Goal: Task Accomplishment & Management: Manage account settings

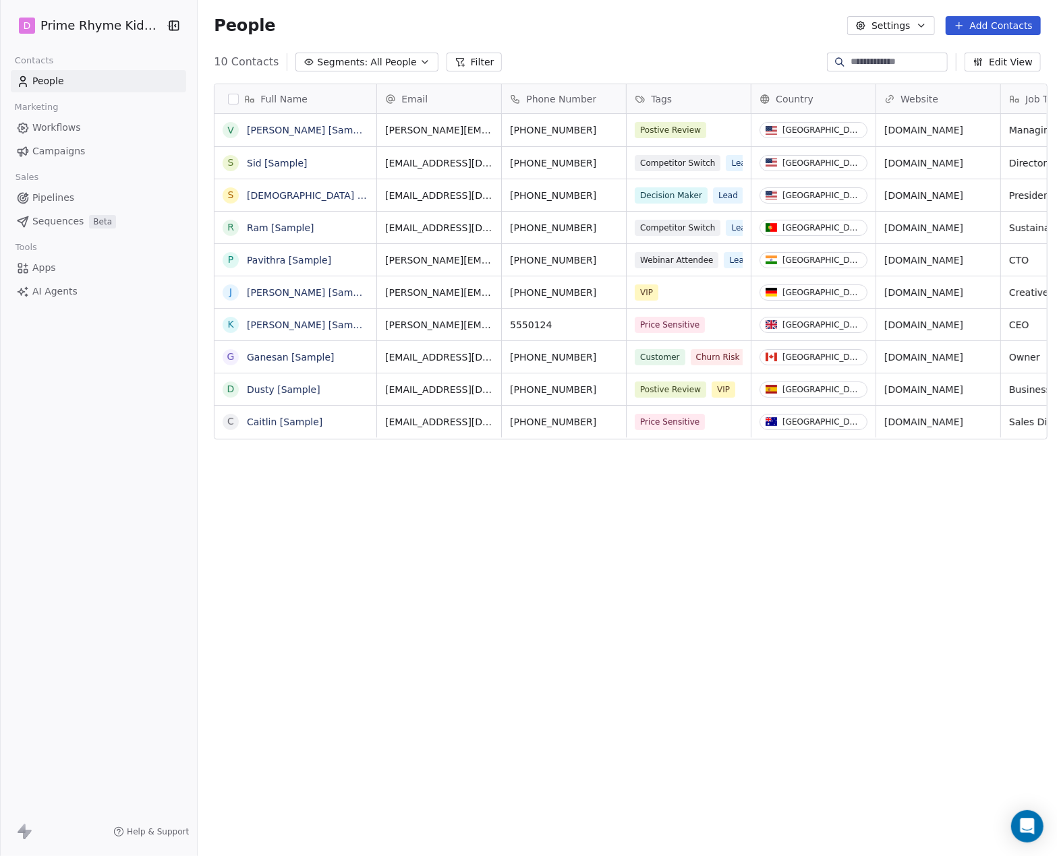
scroll to position [743, 855]
click at [917, 17] on button "Settings" at bounding box center [890, 25] width 87 height 19
click at [920, 20] on html "D Prime Rhyme Kids Books Contacts People Marketing Workflows Campaigns Sales Pi…" at bounding box center [528, 428] width 1057 height 856
click at [920, 20] on icon "button" at bounding box center [921, 25] width 11 height 11
click at [920, 20] on html "D Prime Rhyme Kids Books Contacts People Marketing Workflows Campaigns Sales Pi…" at bounding box center [528, 428] width 1057 height 856
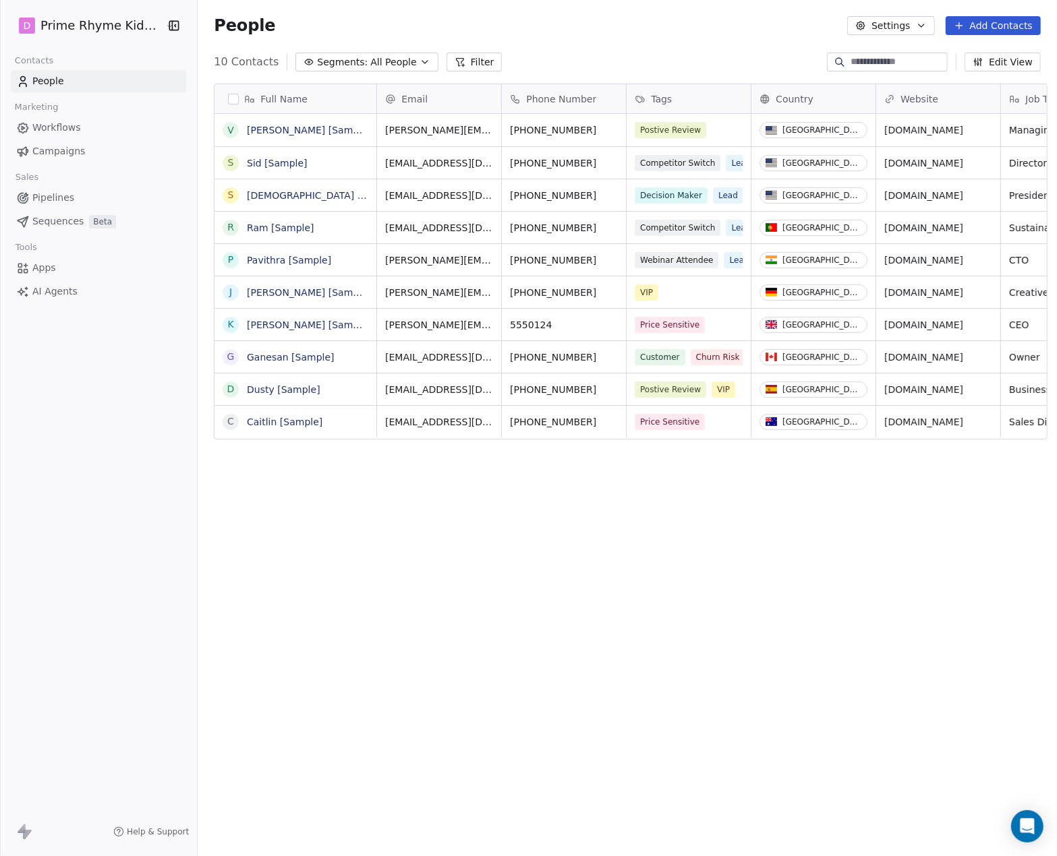
click at [924, 26] on icon "button" at bounding box center [920, 25] width 5 height 3
click at [924, 47] on div "Contact Properties" at bounding box center [920, 55] width 120 height 22
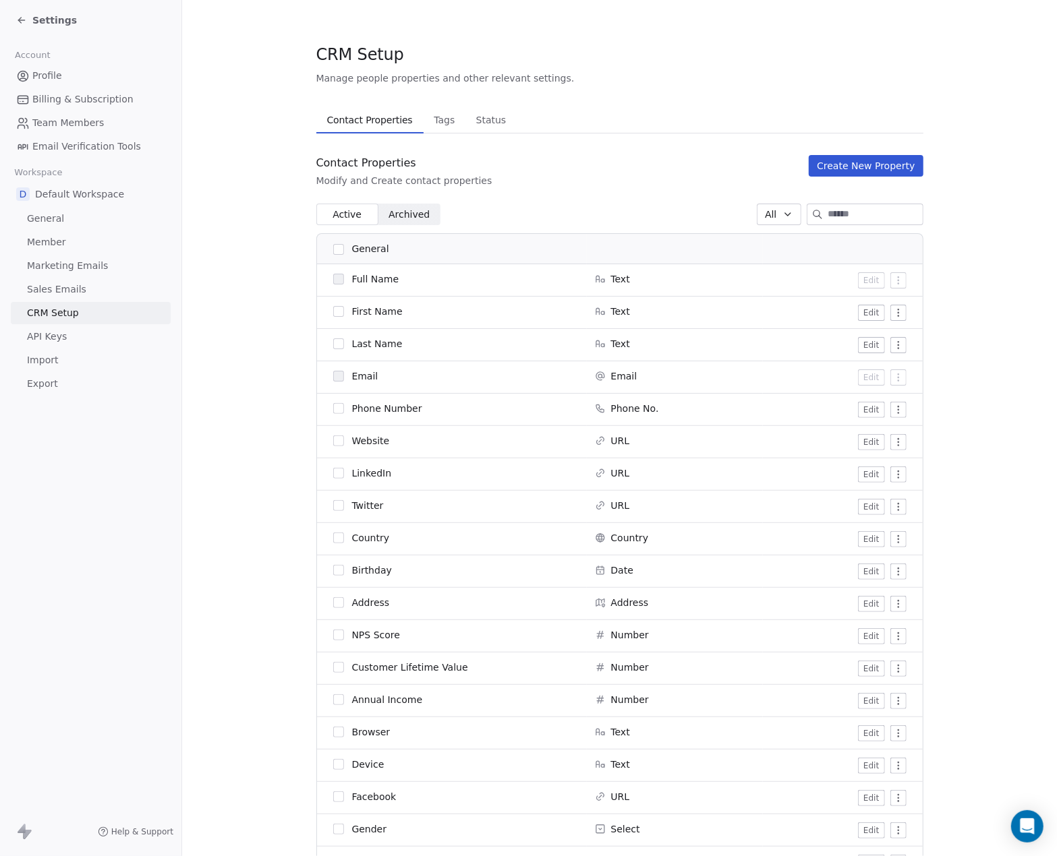
click at [57, 218] on span "General" at bounding box center [45, 219] width 37 height 14
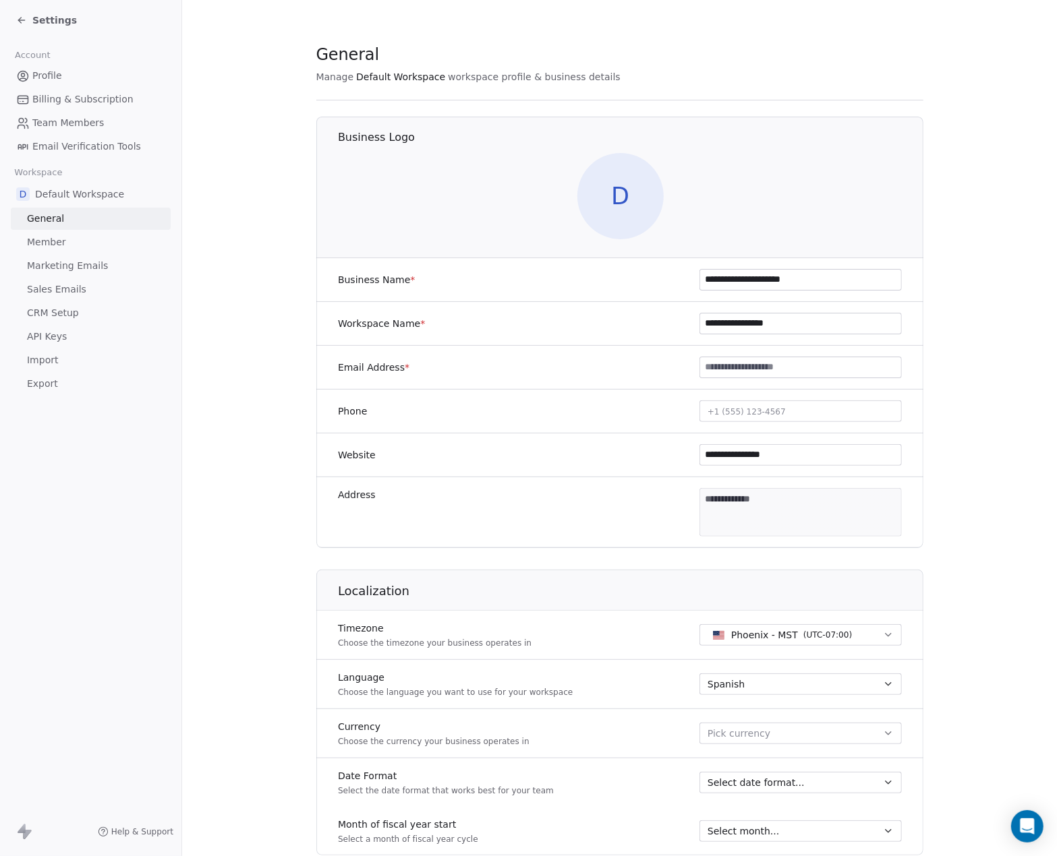
click at [65, 148] on span "Email Verification Tools" at bounding box center [86, 147] width 109 height 14
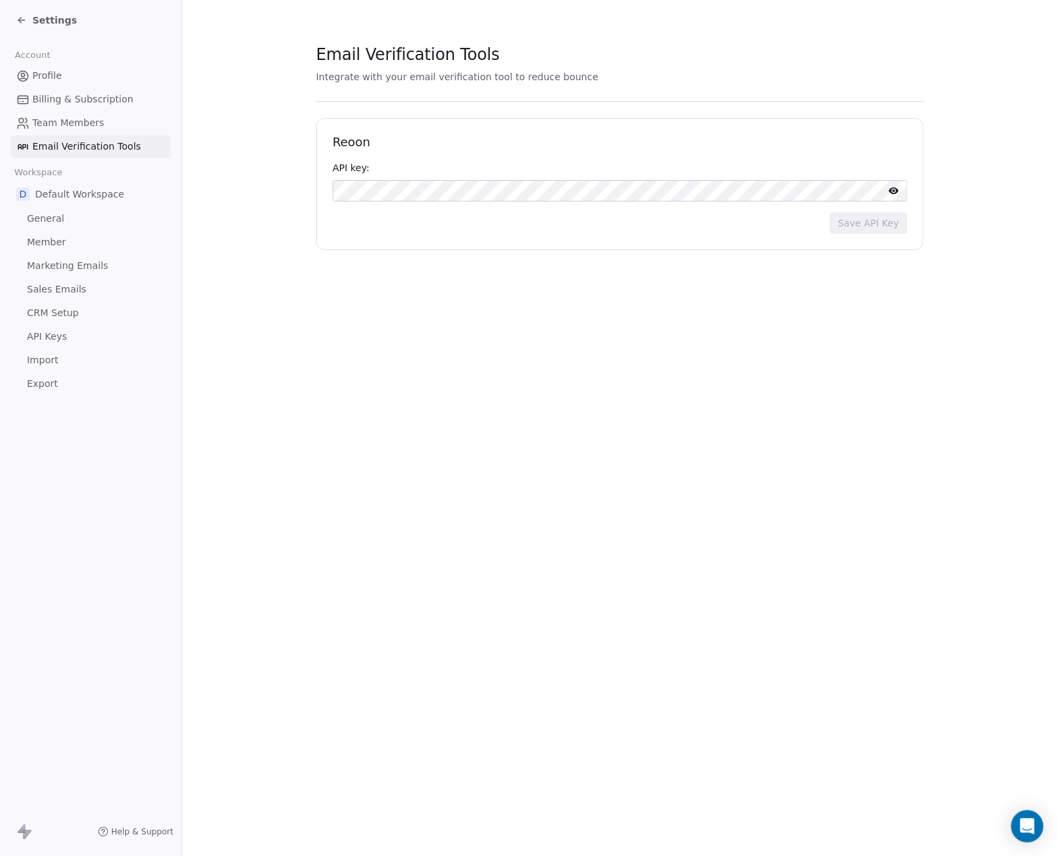
click at [49, 225] on span "General" at bounding box center [45, 219] width 37 height 14
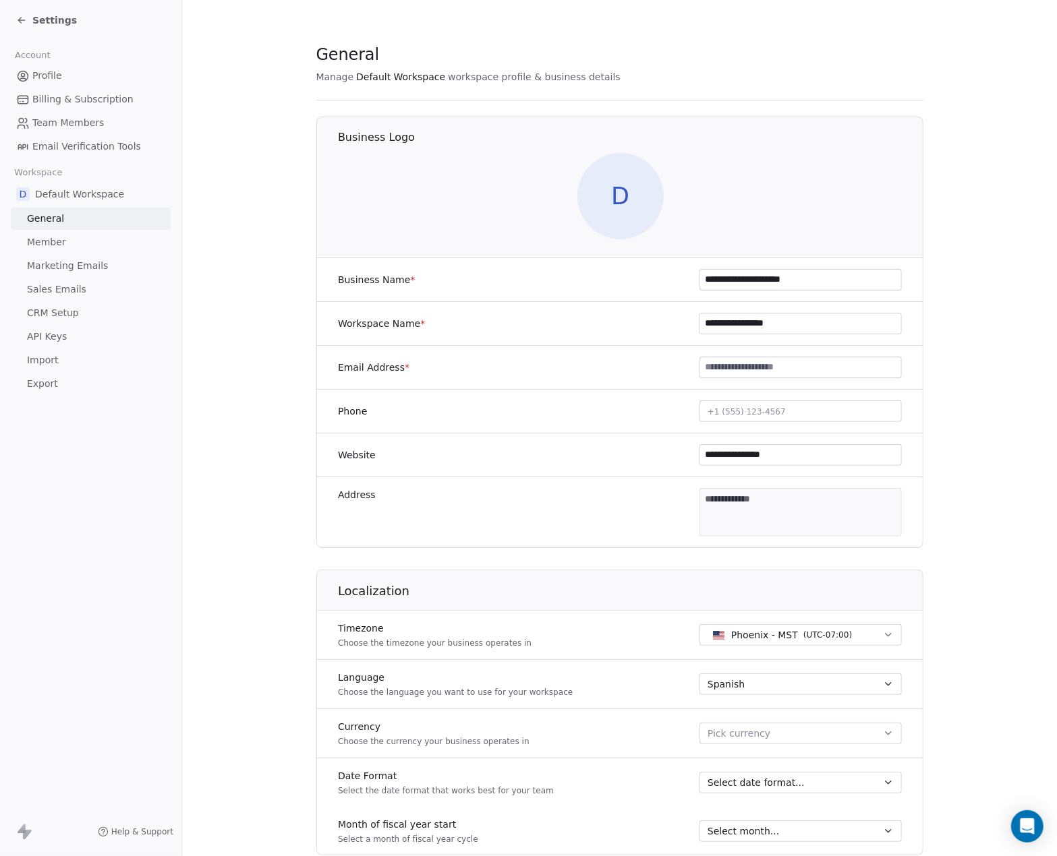
click at [56, 245] on span "Member" at bounding box center [46, 242] width 39 height 14
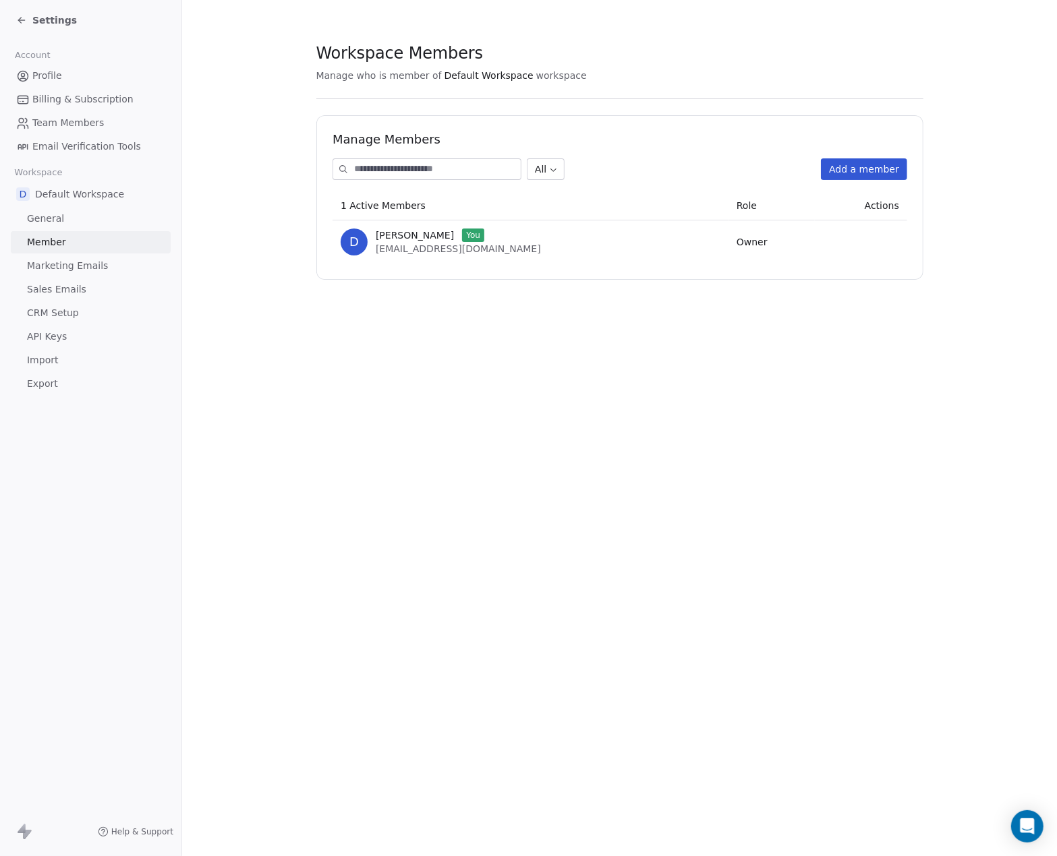
click at [55, 261] on span "Marketing Emails" at bounding box center [67, 266] width 81 height 14
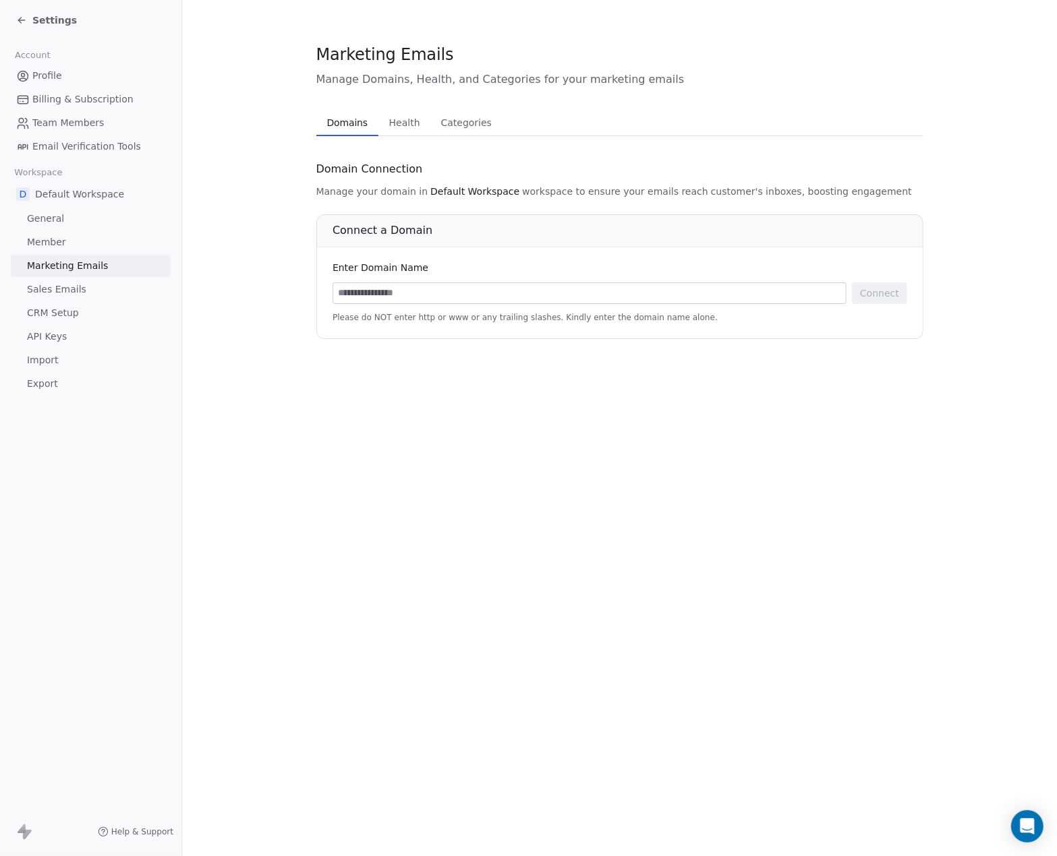
click at [54, 286] on span "Sales Emails" at bounding box center [56, 290] width 59 height 14
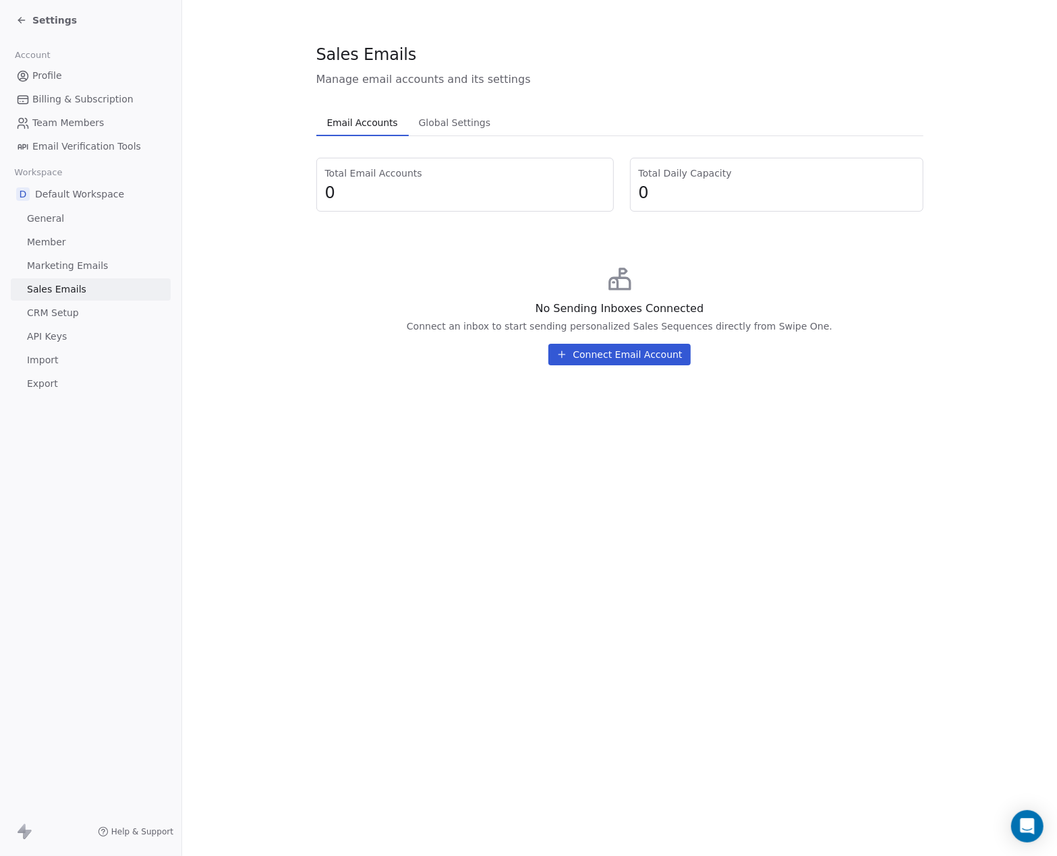
click at [48, 215] on span "General" at bounding box center [45, 219] width 37 height 14
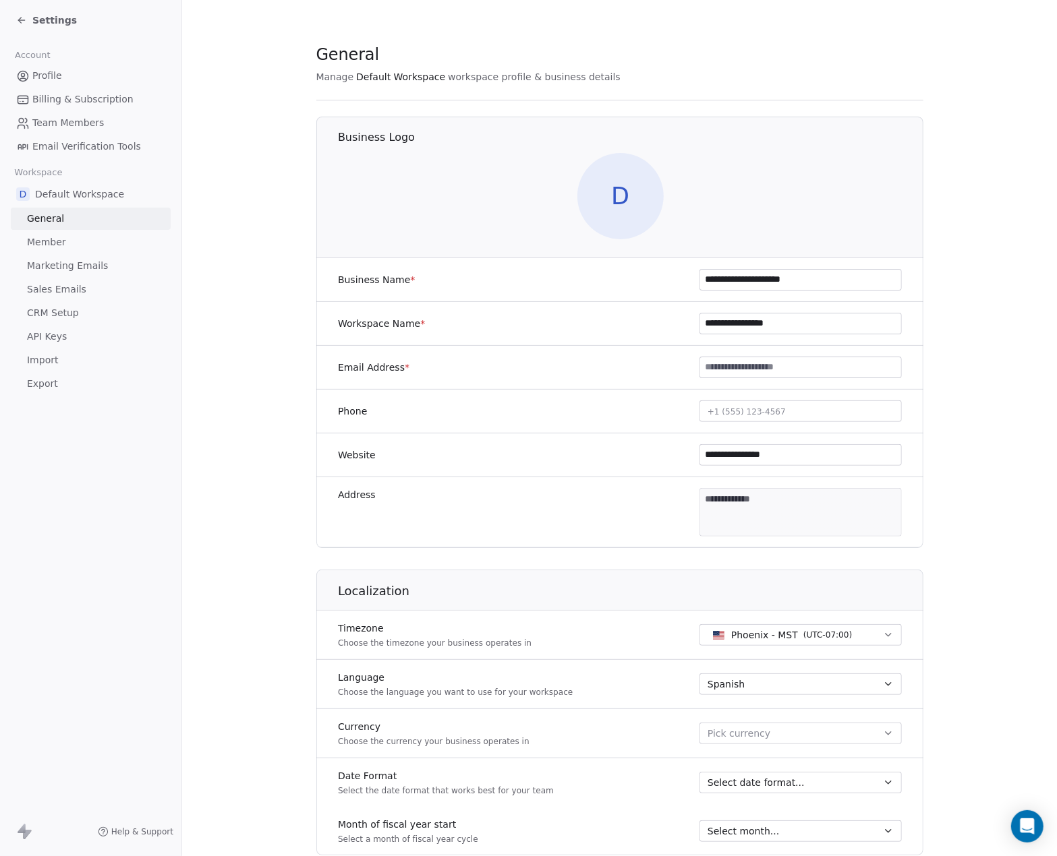
scroll to position [135, 0]
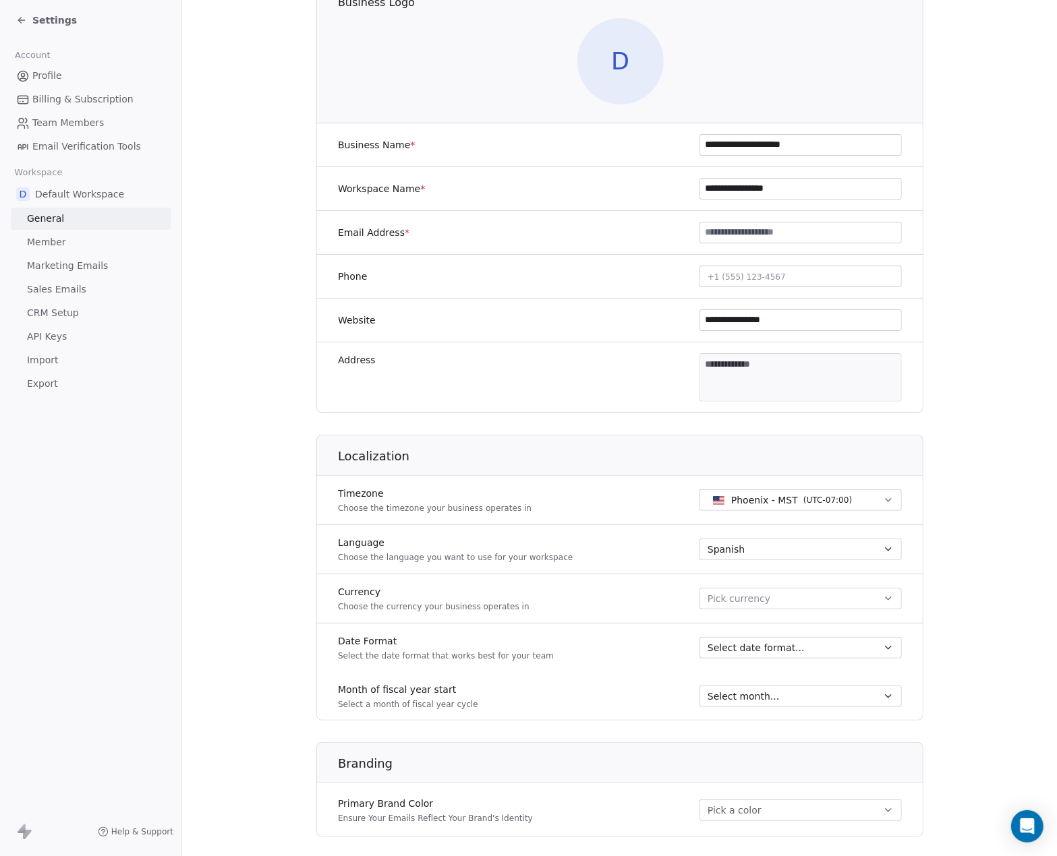
click at [883, 552] on icon "button" at bounding box center [888, 549] width 11 height 11
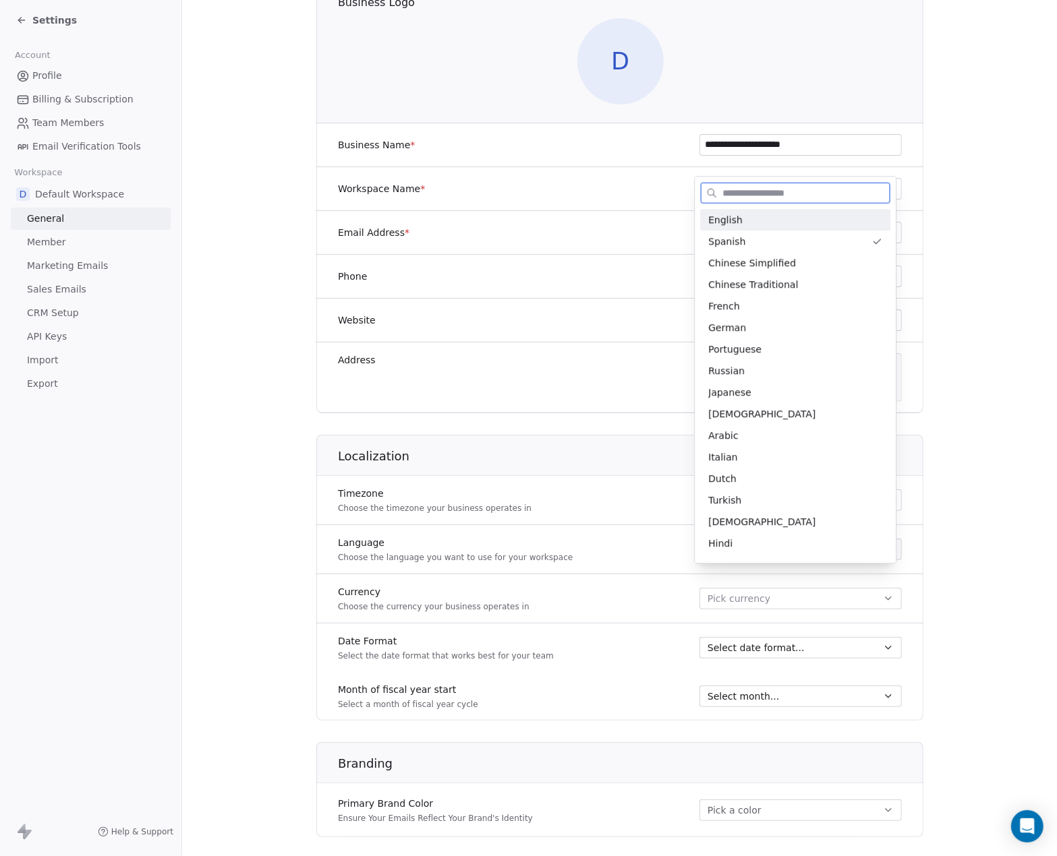
click at [755, 222] on div "English" at bounding box center [795, 220] width 174 height 14
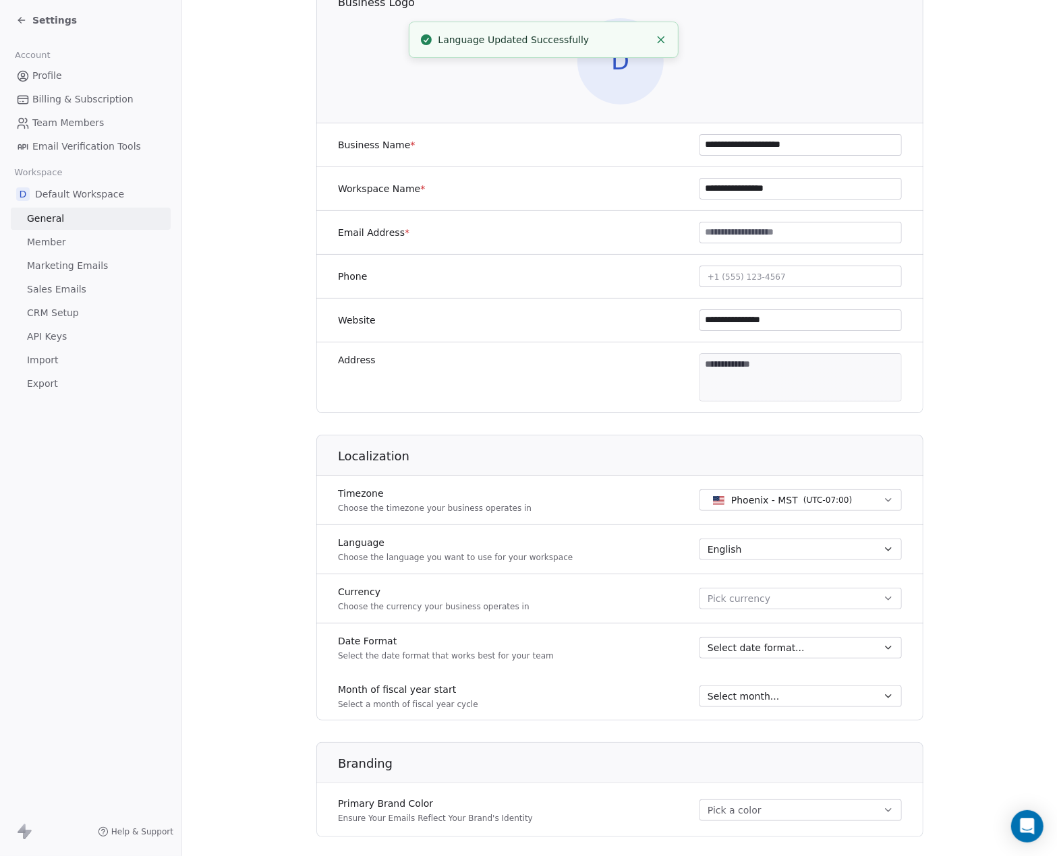
click at [883, 598] on icon "button" at bounding box center [888, 598] width 11 height 11
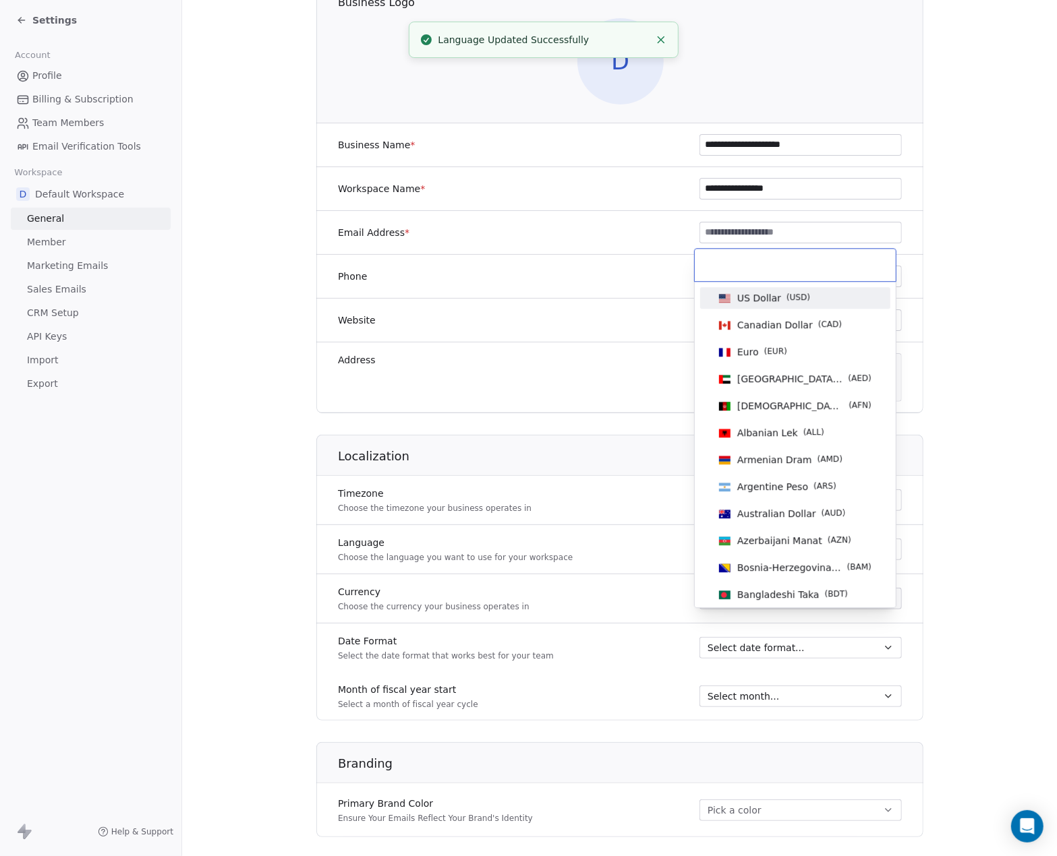
click at [777, 299] on span "US Dollar" at bounding box center [759, 297] width 44 height 13
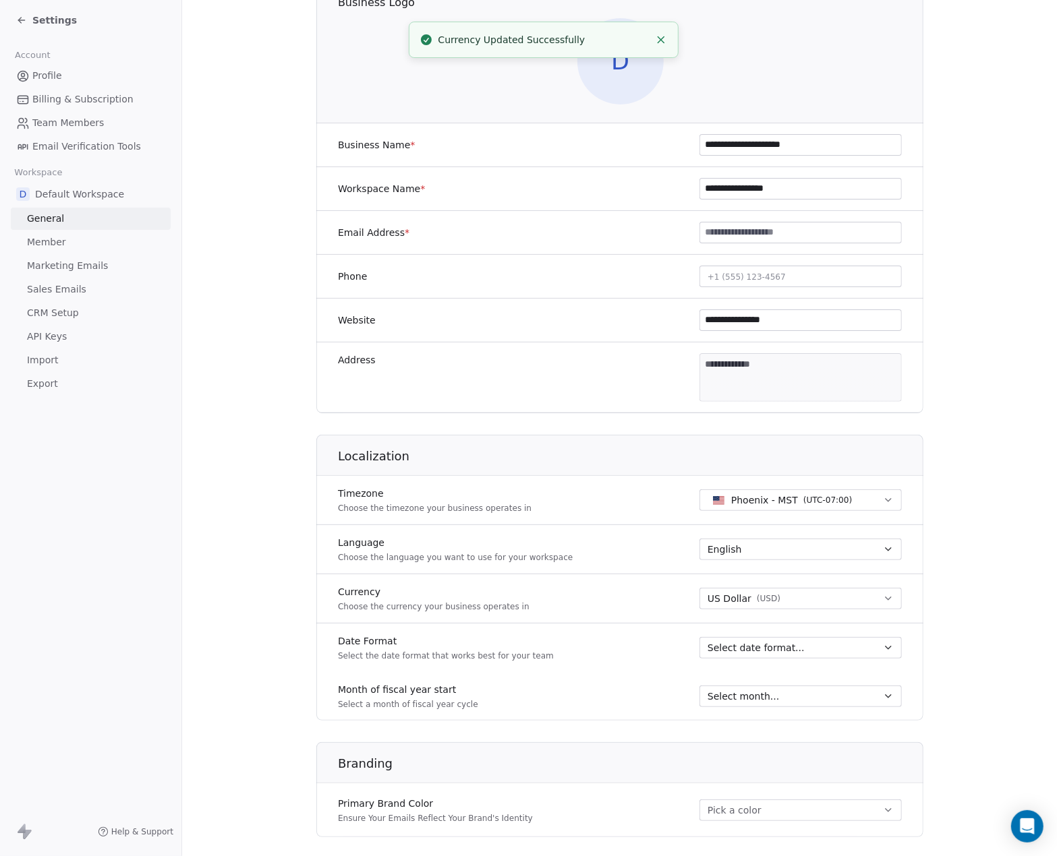
click at [883, 645] on icon "button" at bounding box center [888, 648] width 11 height 11
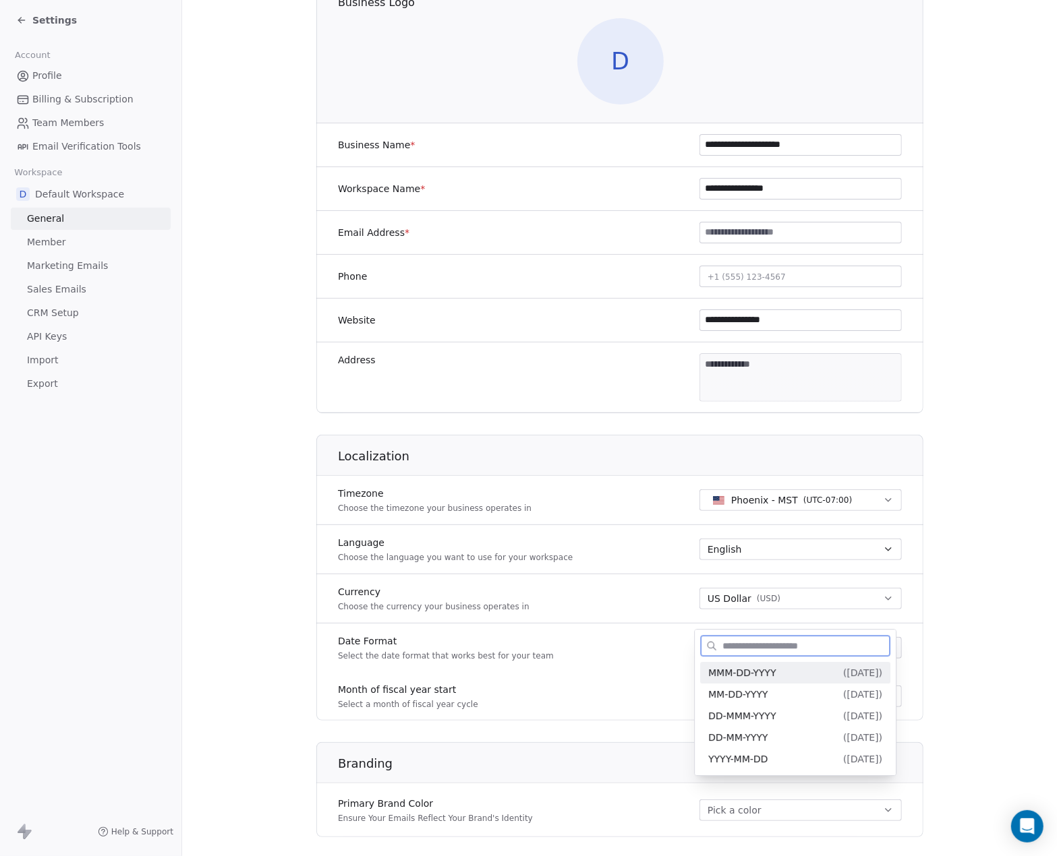
click at [758, 678] on span "MMM-DD-YYYY" at bounding box center [741, 673] width 67 height 11
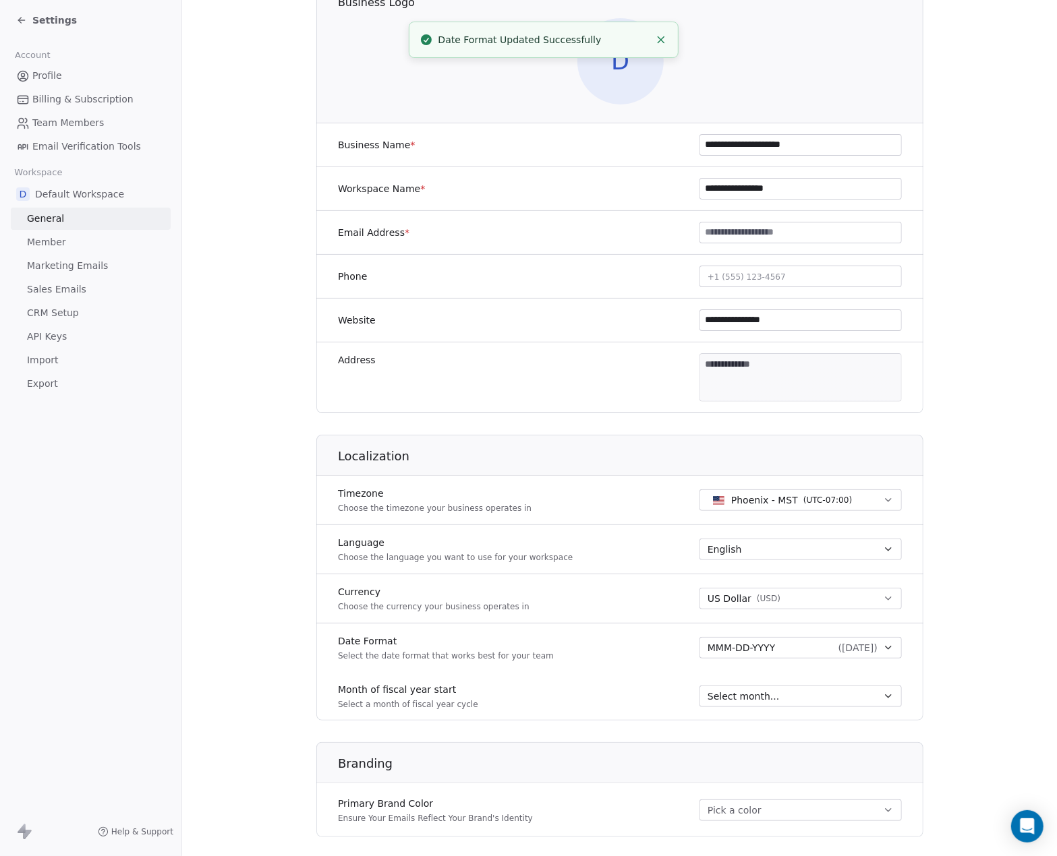
click at [873, 692] on button "Select month..." at bounding box center [800, 697] width 202 height 22
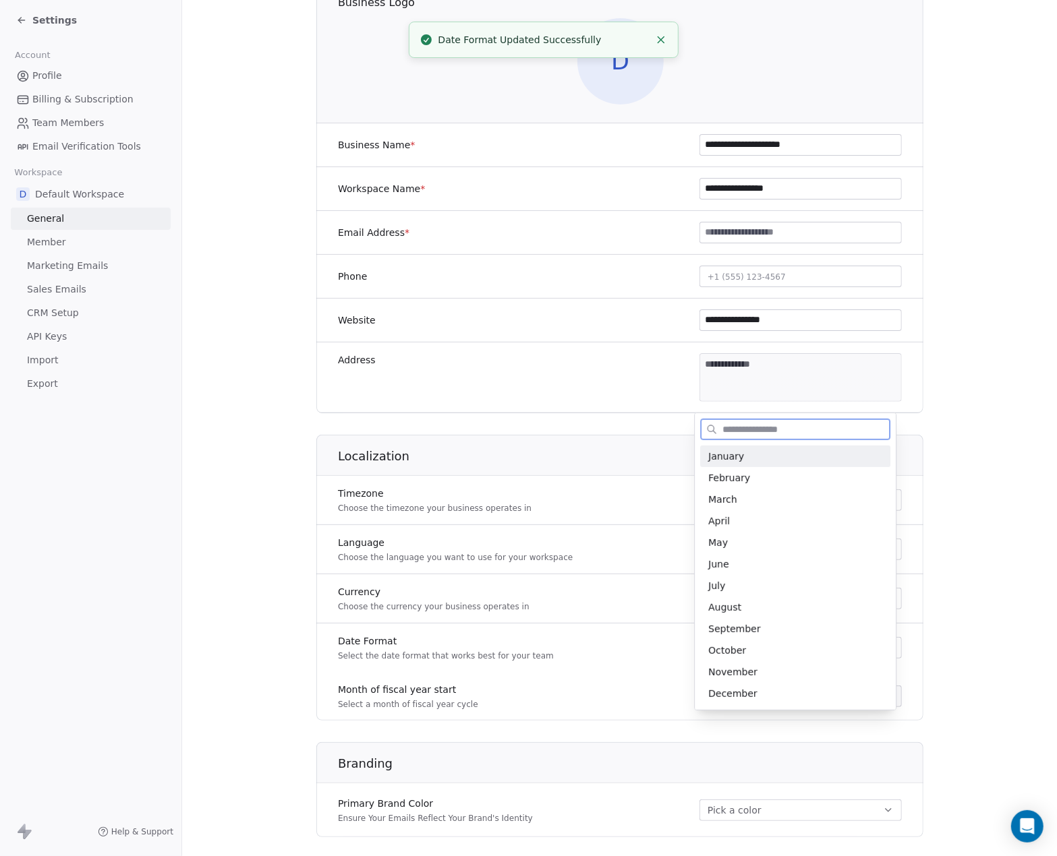
click at [756, 452] on span "January" at bounding box center [795, 456] width 174 height 13
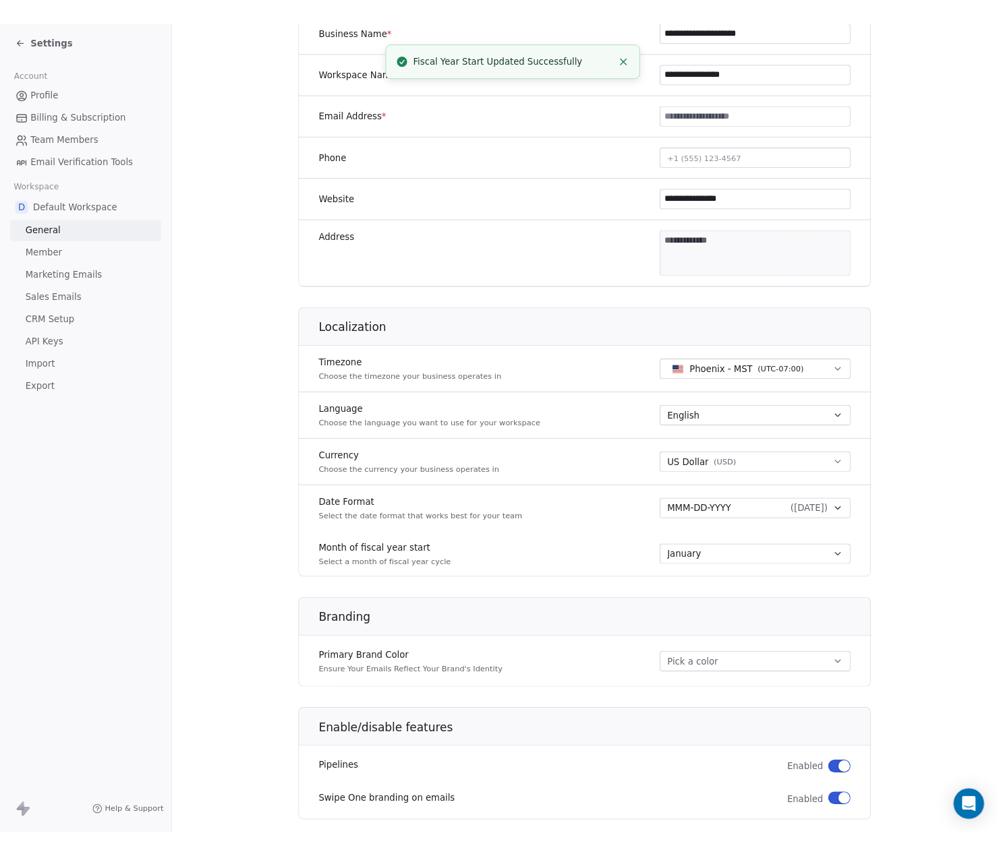
scroll to position [403, 0]
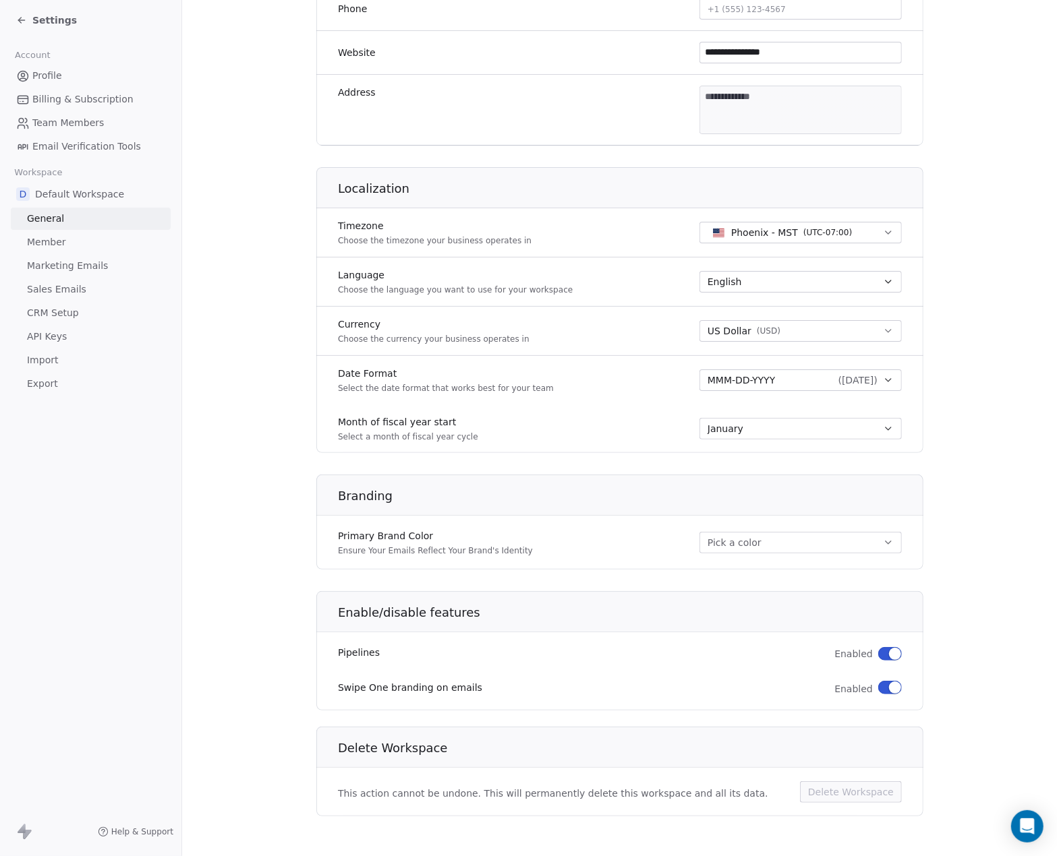
click at [882, 687] on button "button" at bounding box center [890, 687] width 24 height 13
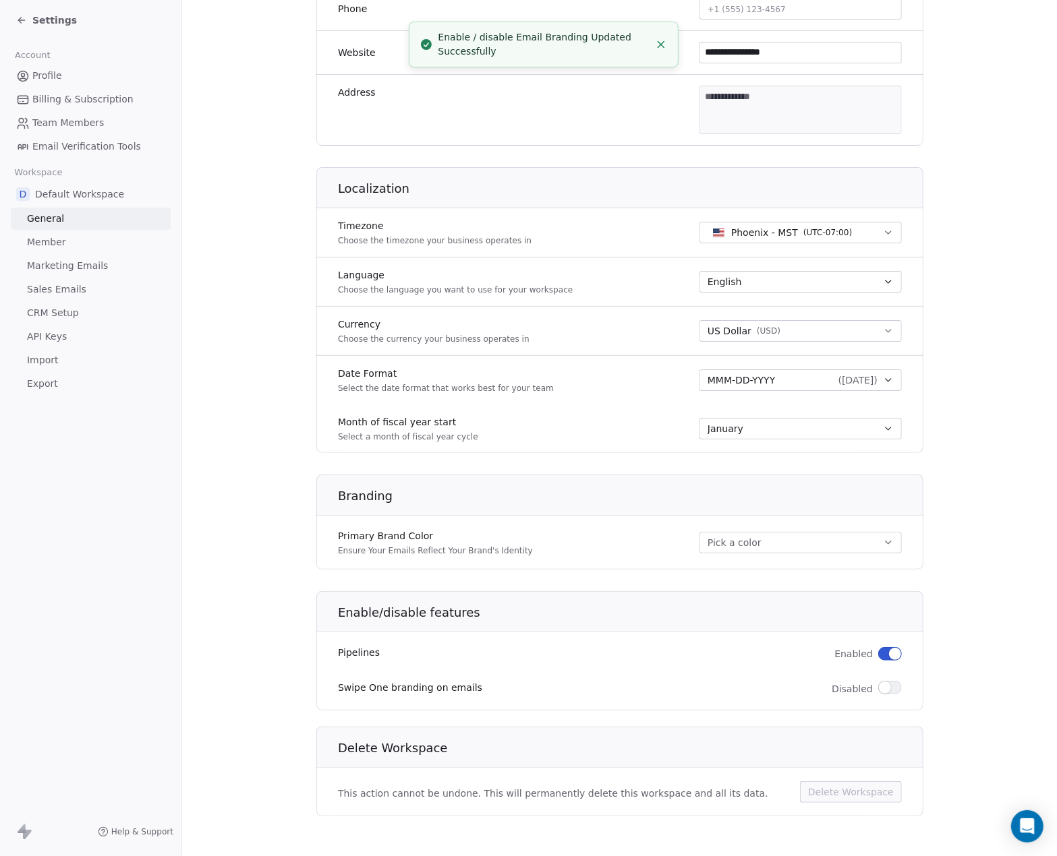
click at [870, 536] on button "Pick a color" at bounding box center [800, 543] width 202 height 22
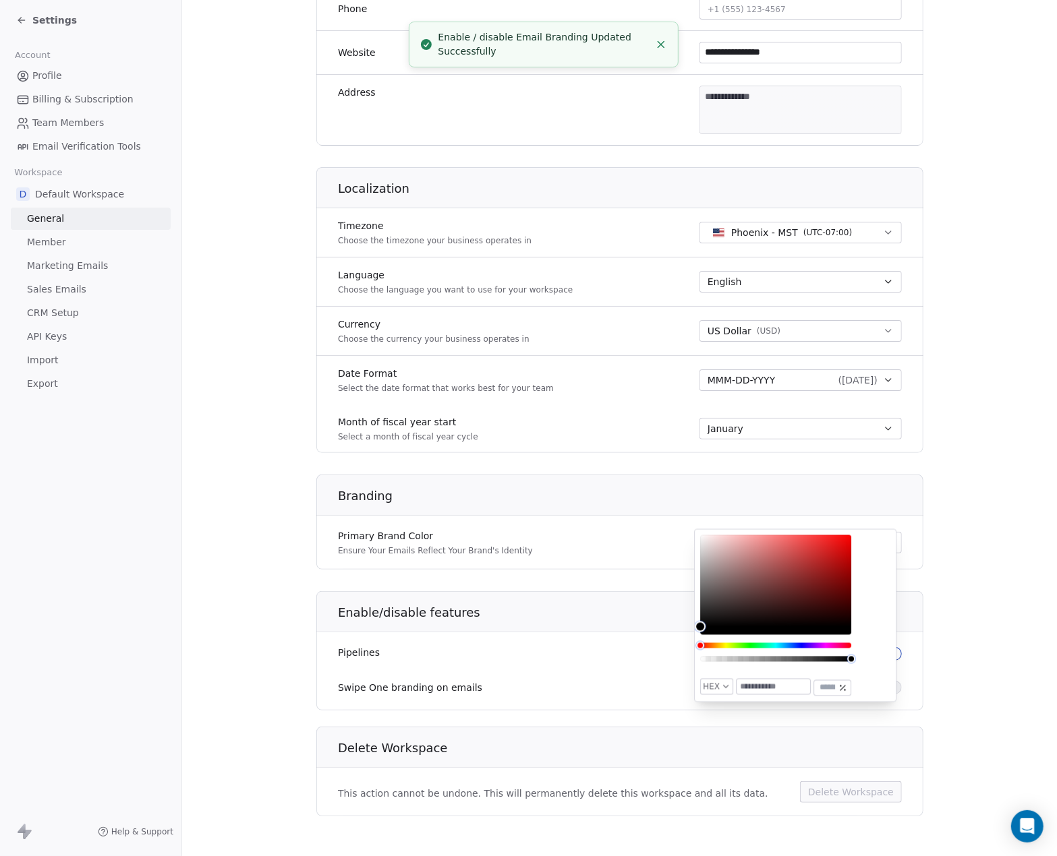
click at [948, 494] on section "**********" at bounding box center [619, 228] width 874 height 1262
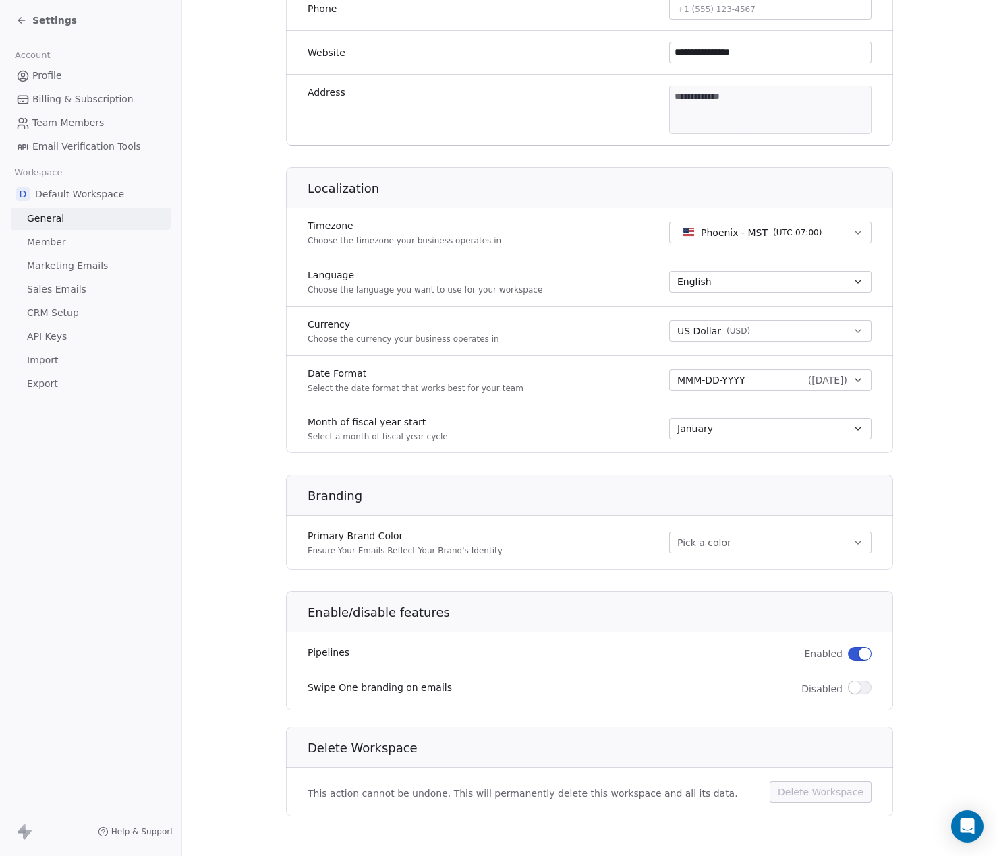
click at [804, 532] on button "Pick a color" at bounding box center [770, 543] width 202 height 22
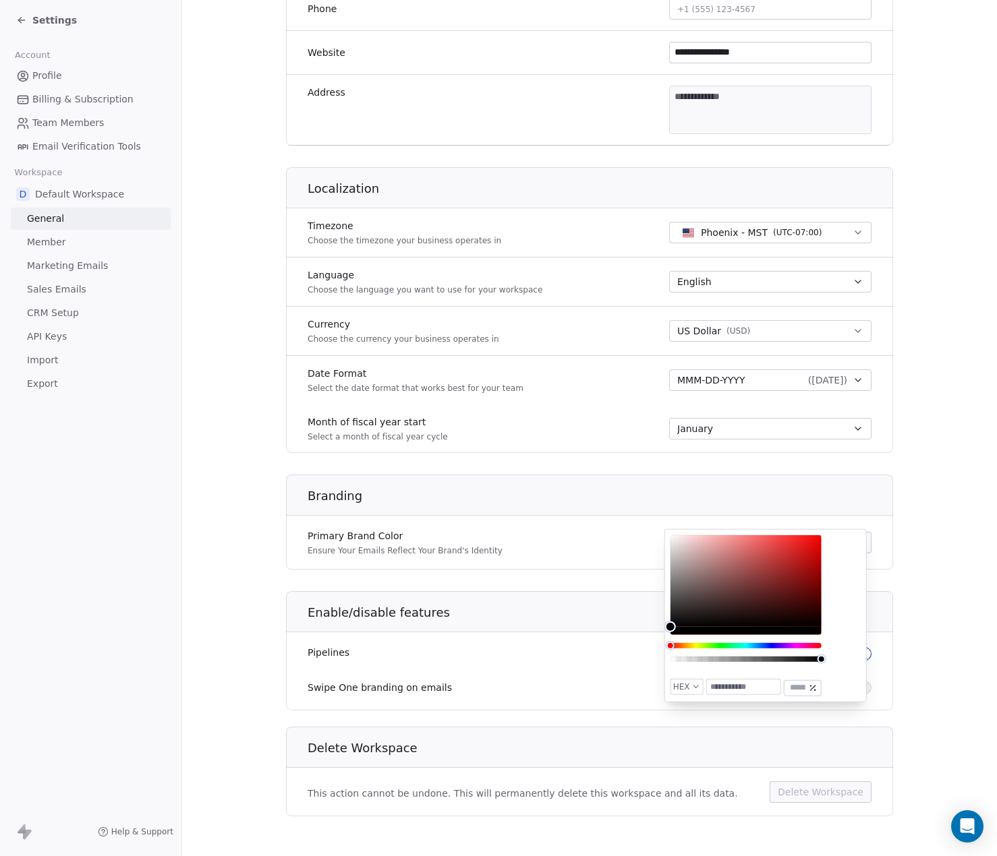
click at [750, 687] on input "text" at bounding box center [743, 687] width 73 height 15
paste input "*******"
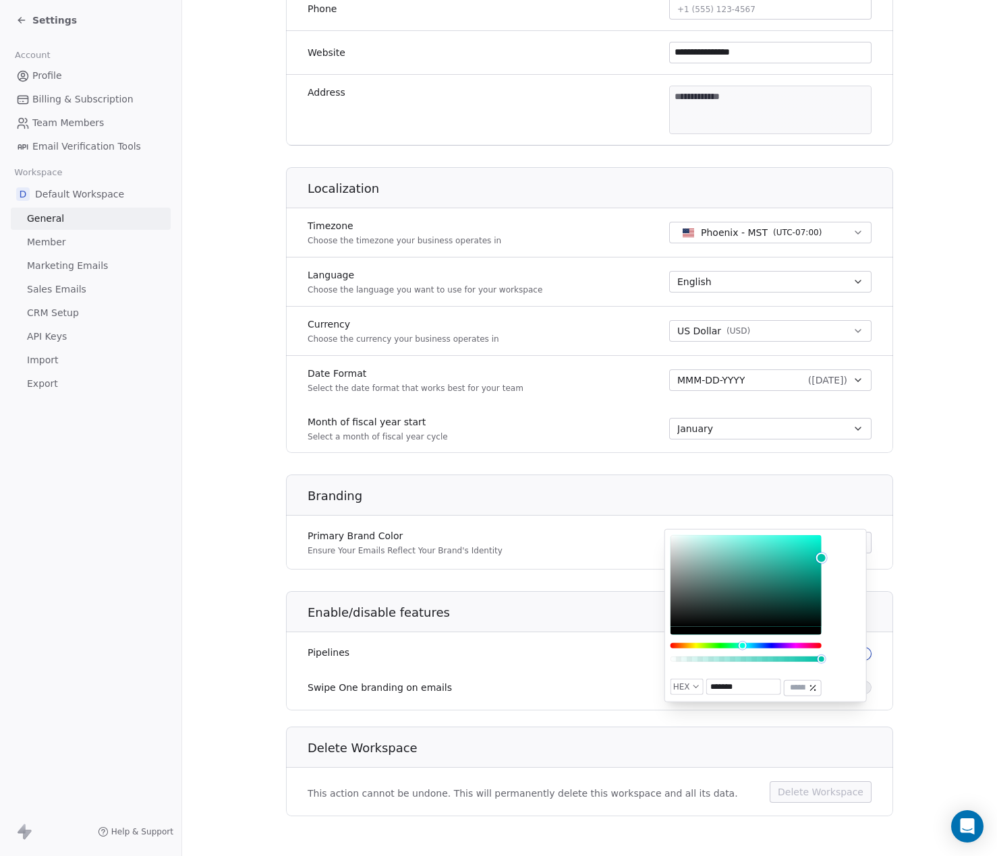
type input "*******"
click at [925, 554] on section "**********" at bounding box center [589, 228] width 814 height 1262
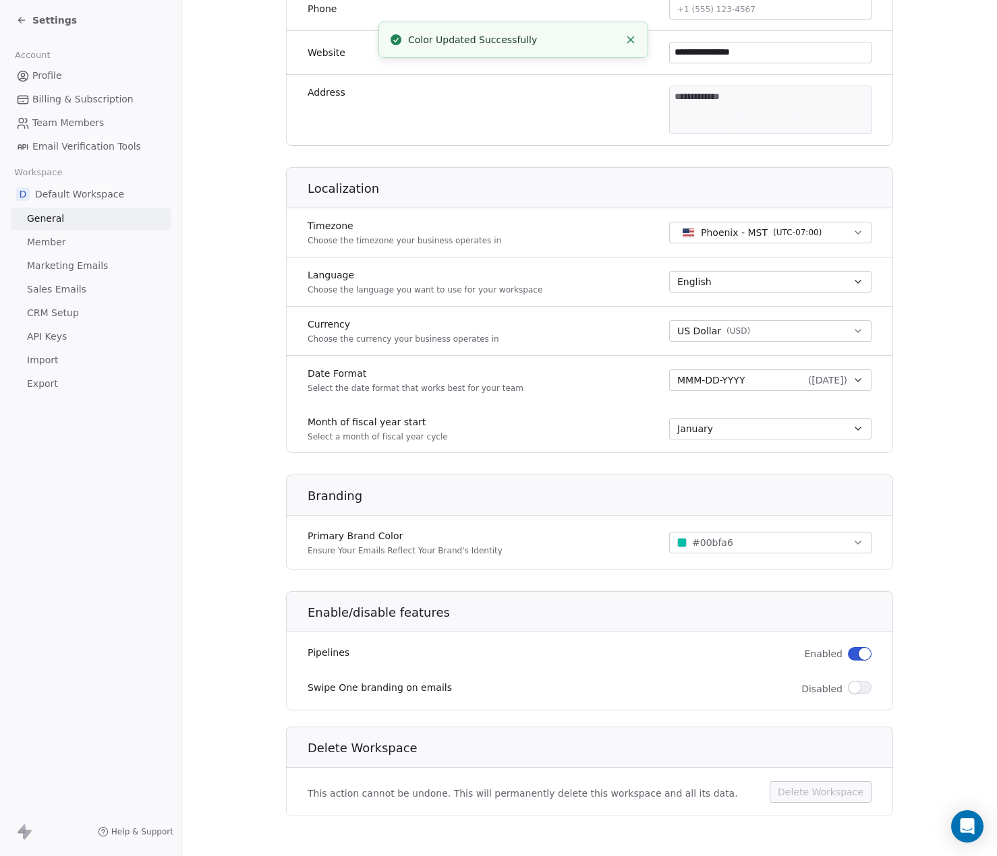
click at [50, 245] on span "Member" at bounding box center [46, 242] width 39 height 14
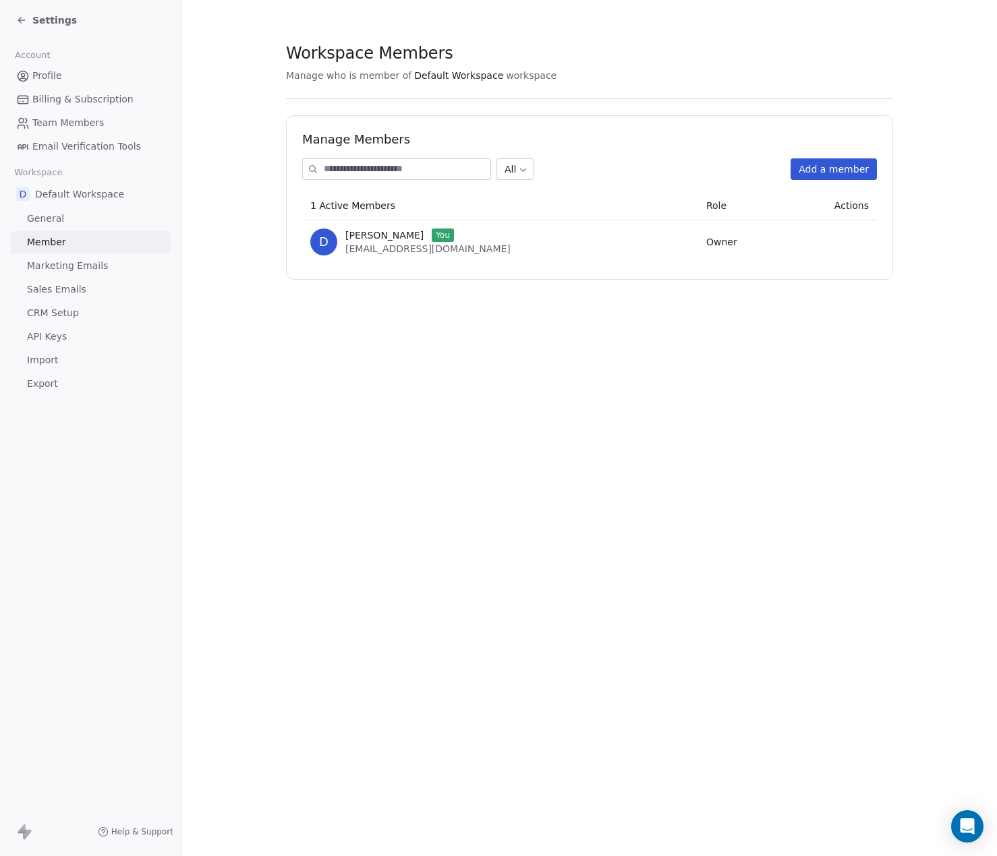
click at [49, 260] on span "Marketing Emails" at bounding box center [67, 266] width 81 height 14
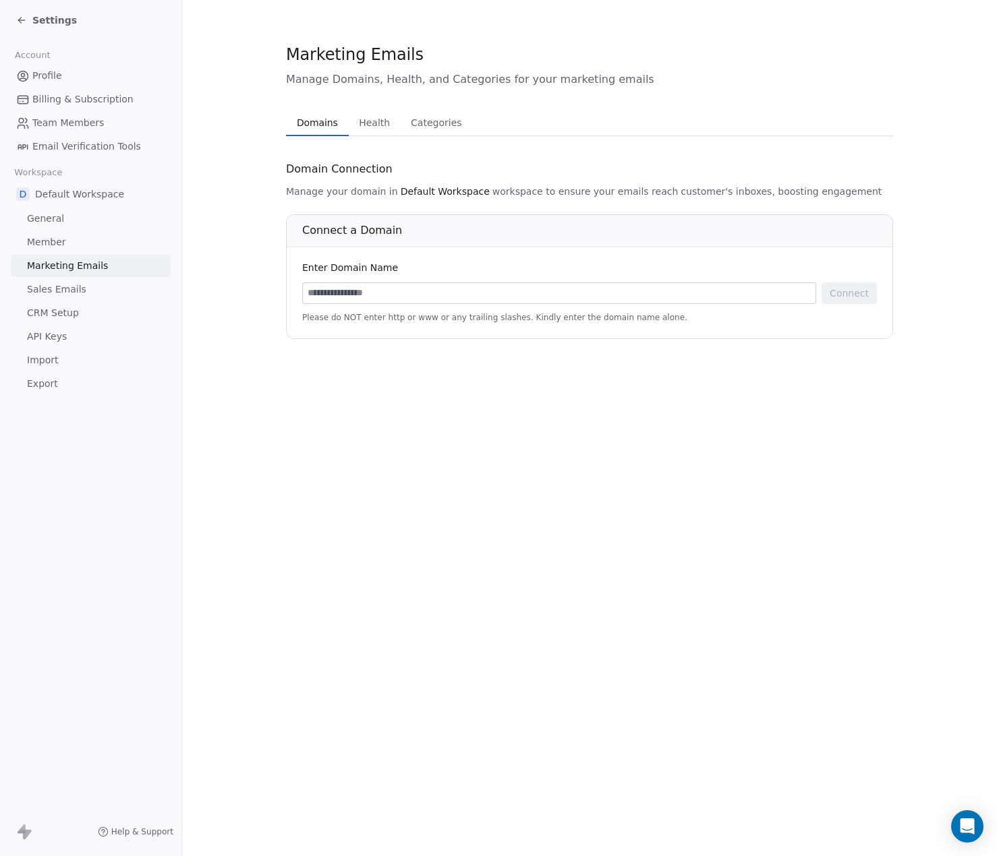
click at [372, 127] on span "Health" at bounding box center [374, 122] width 42 height 19
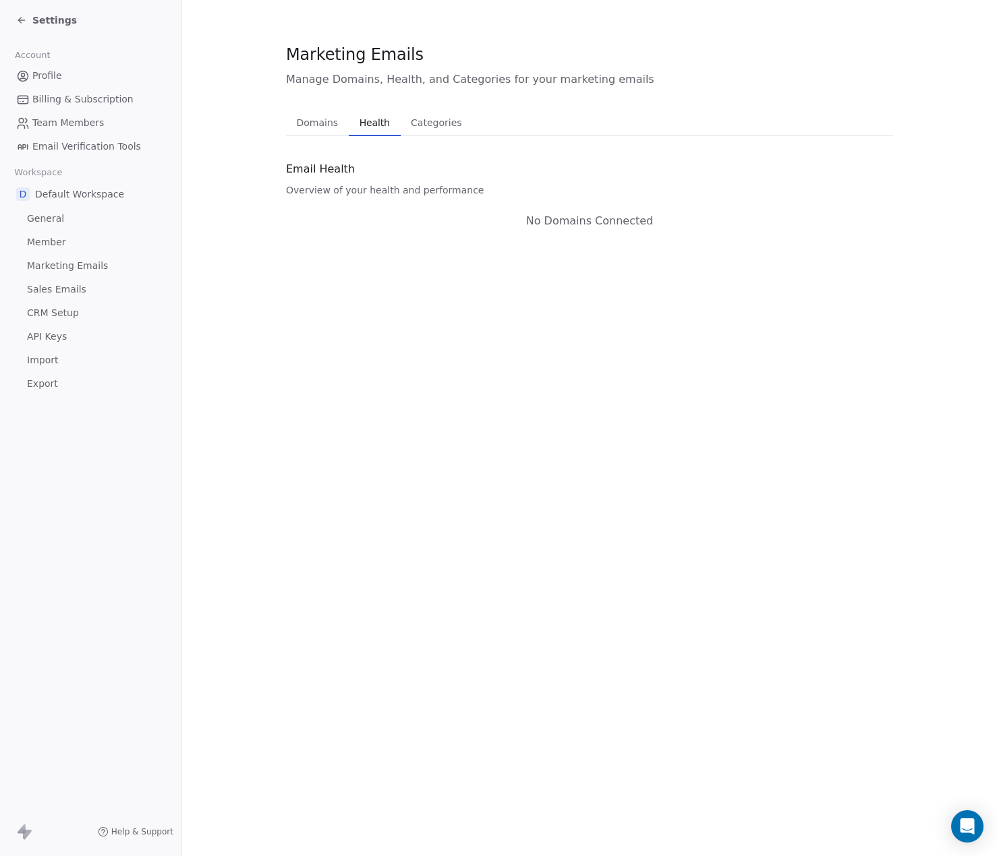
click at [318, 111] on button "Domains Domains" at bounding box center [317, 122] width 63 height 27
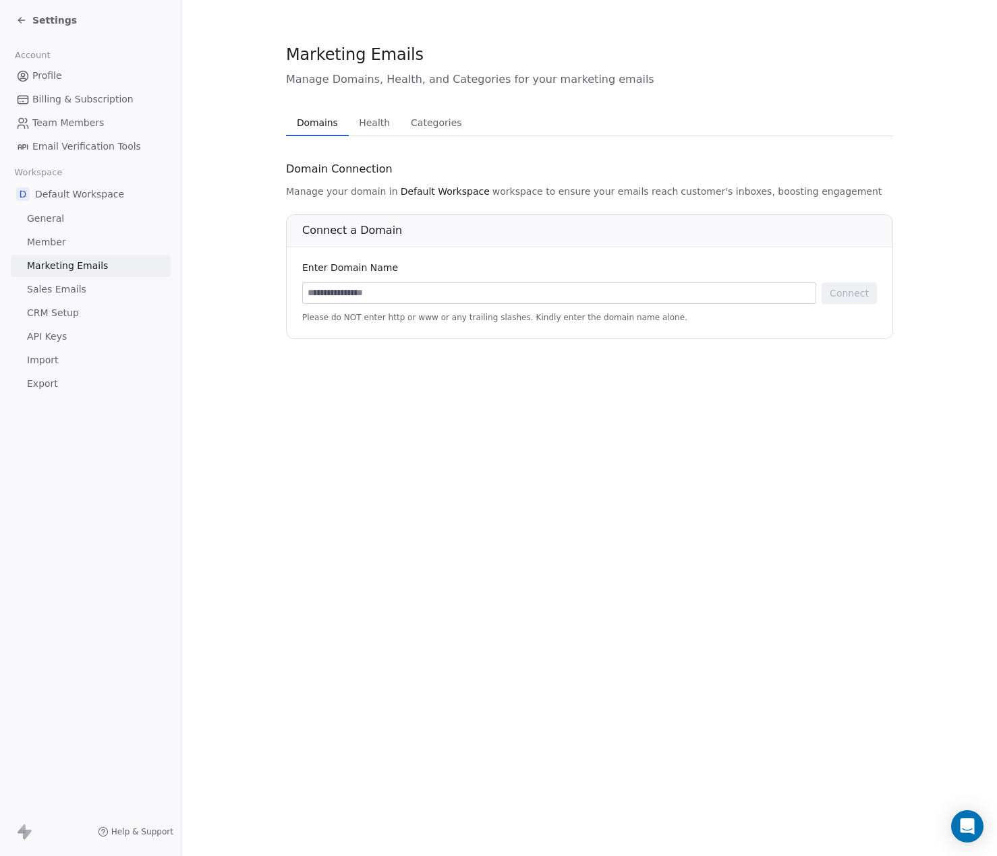
click at [422, 115] on span "Categories" at bounding box center [435, 122] width 61 height 19
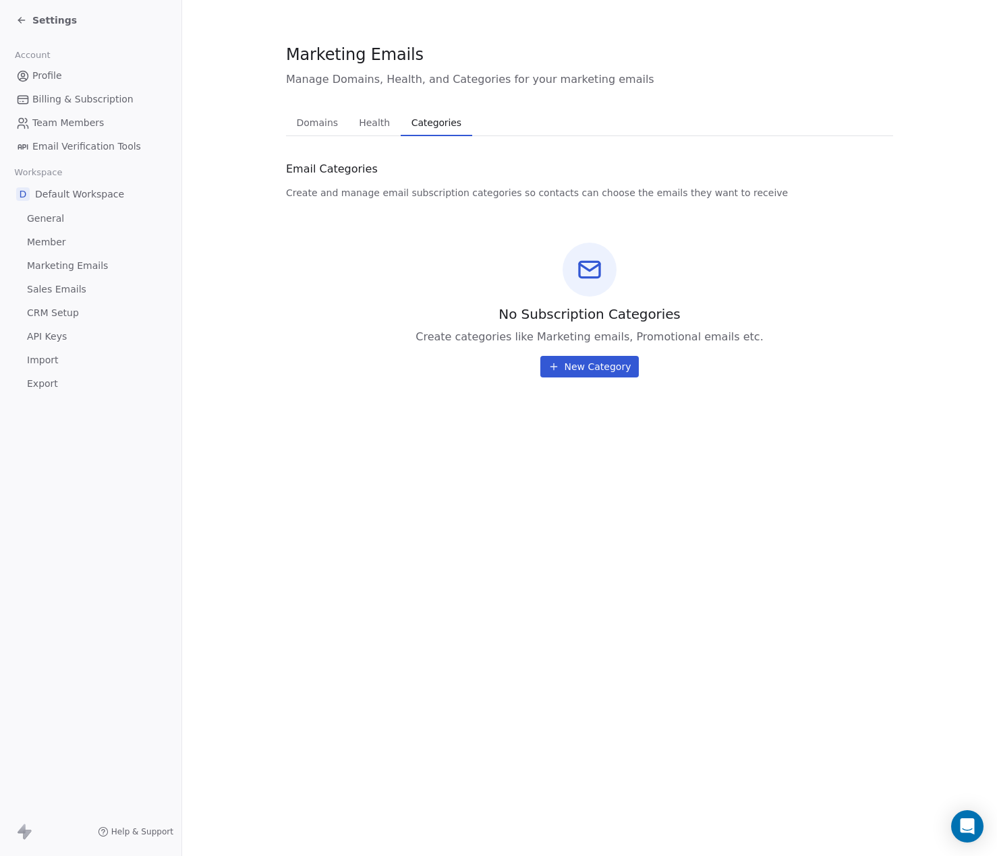
click at [332, 117] on span "Domains" at bounding box center [317, 122] width 53 height 19
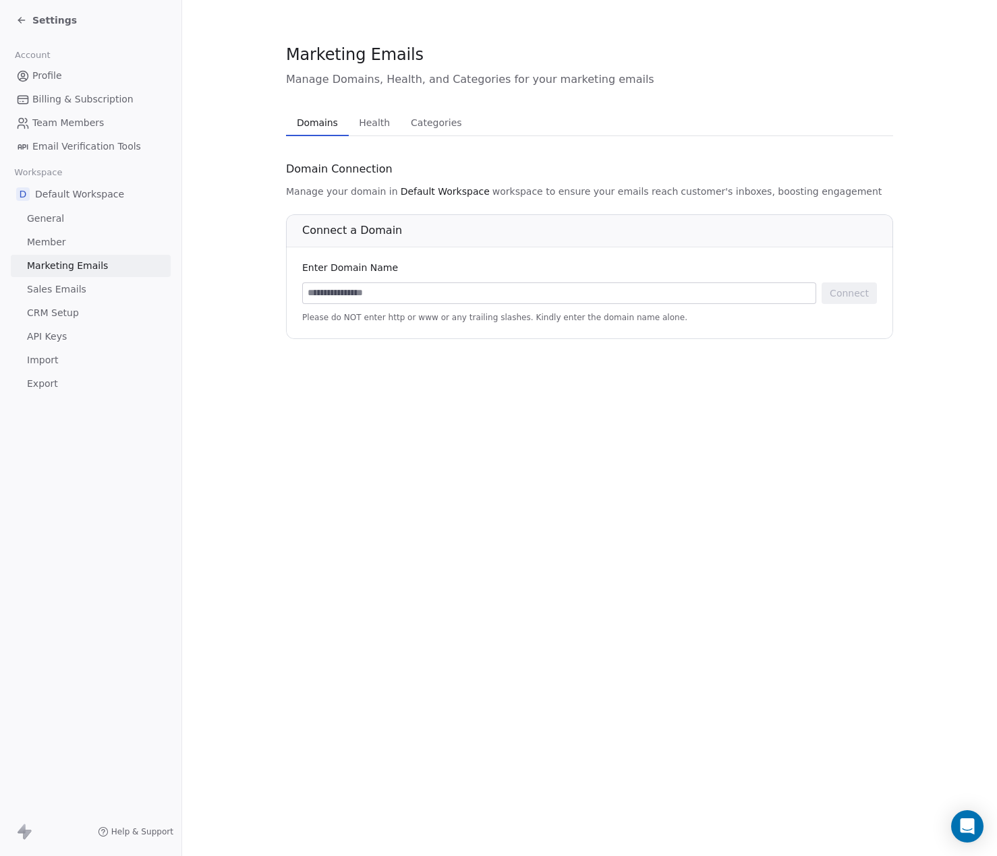
click at [45, 311] on span "CRM Setup" at bounding box center [53, 313] width 52 height 14
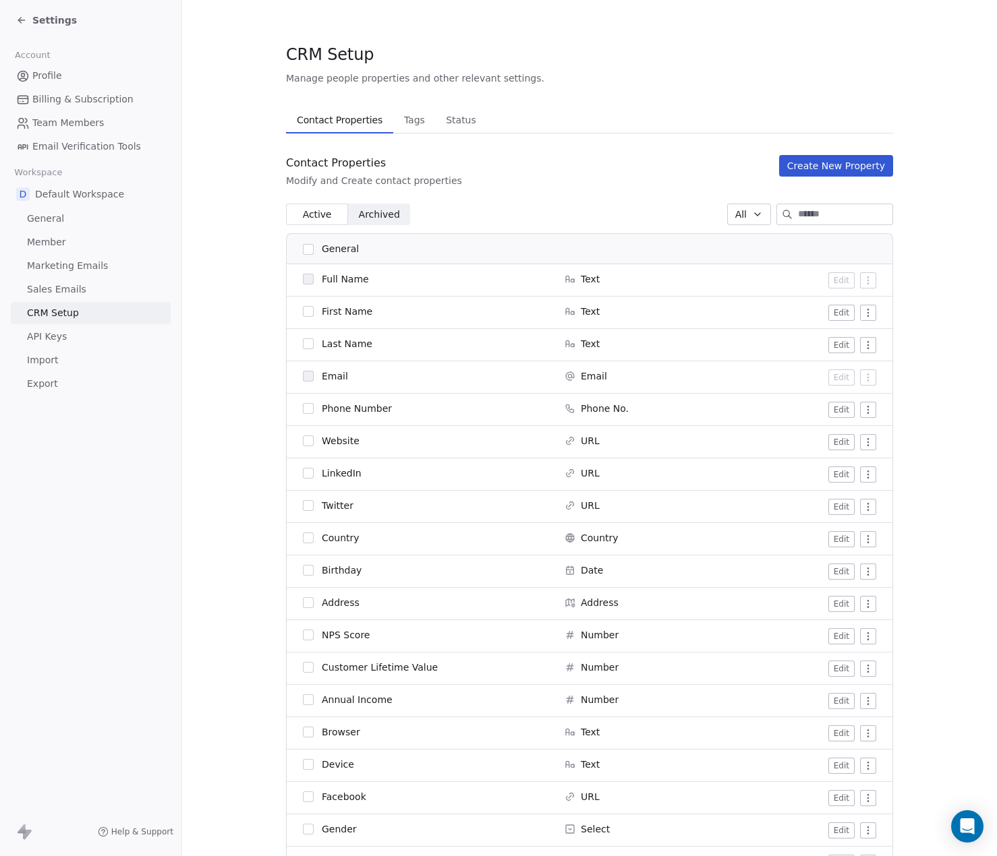
click at [47, 339] on span "API Keys" at bounding box center [47, 337] width 40 height 14
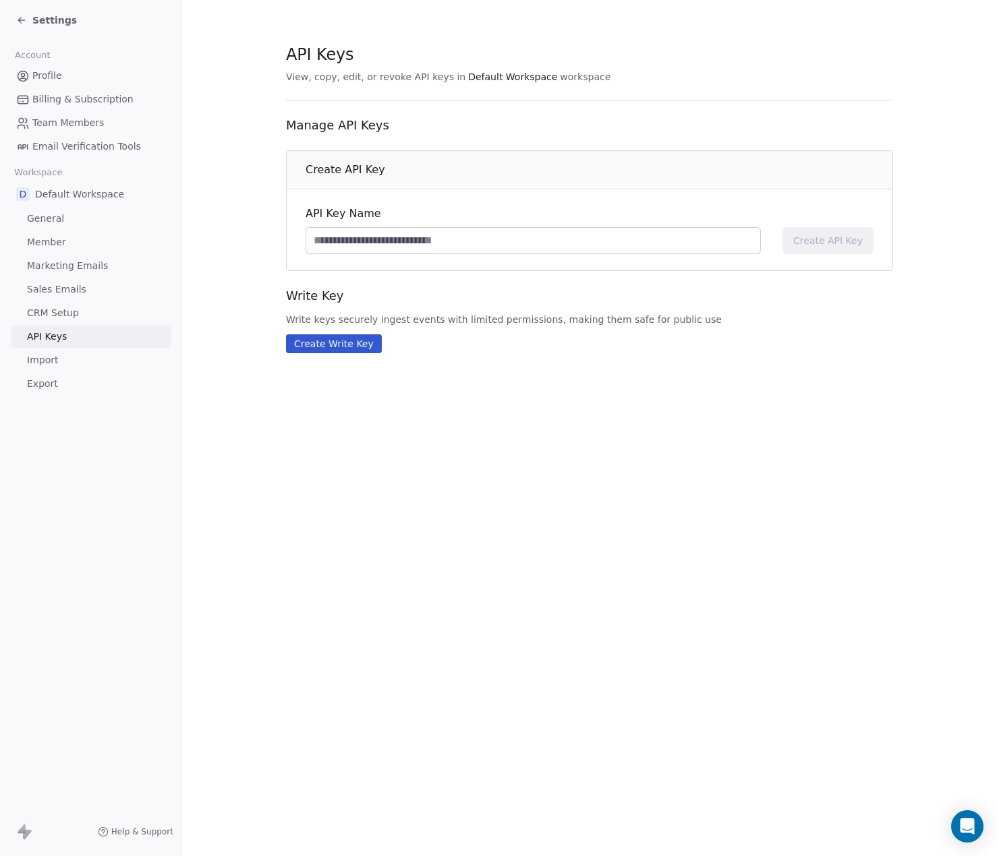
click at [48, 362] on span "Import" at bounding box center [42, 360] width 31 height 14
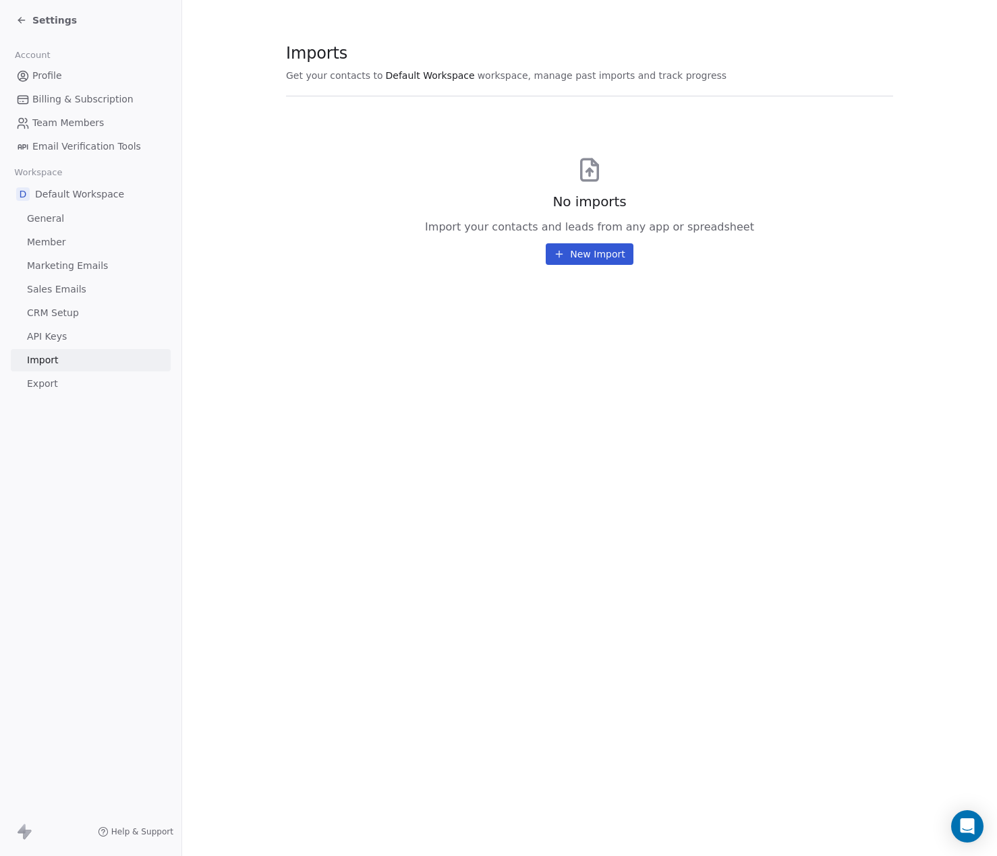
click at [40, 378] on span "Export" at bounding box center [42, 384] width 31 height 14
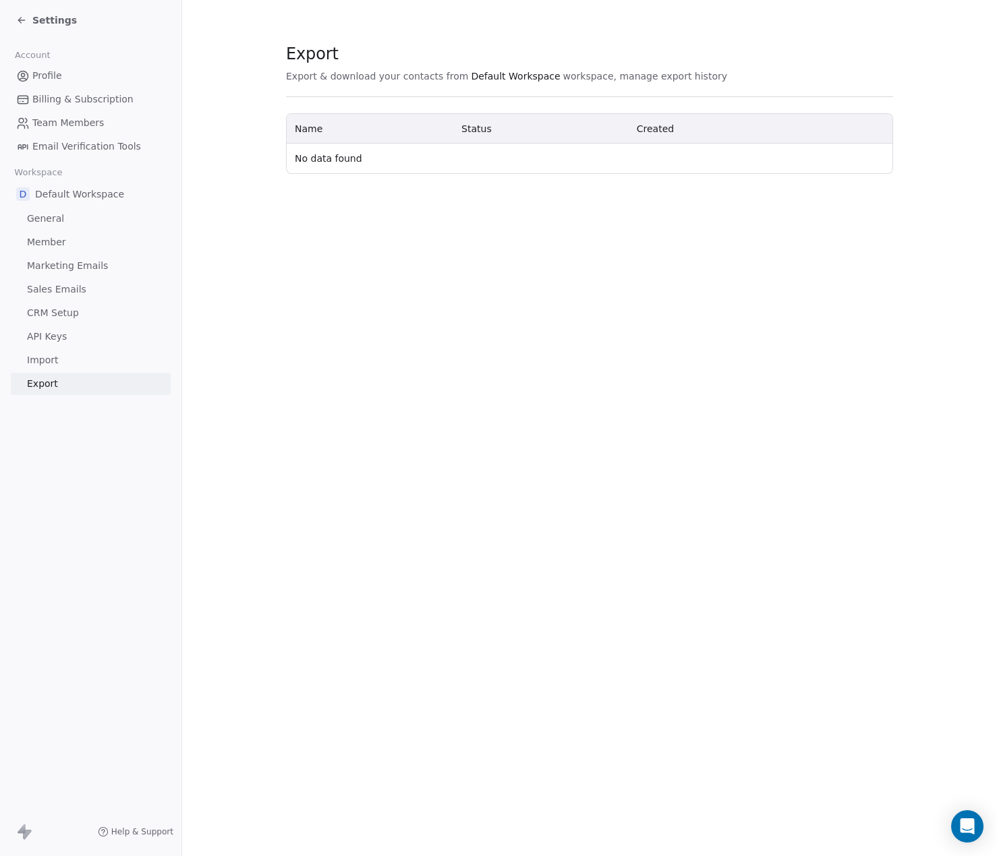
click at [56, 240] on span "Member" at bounding box center [46, 242] width 39 height 14
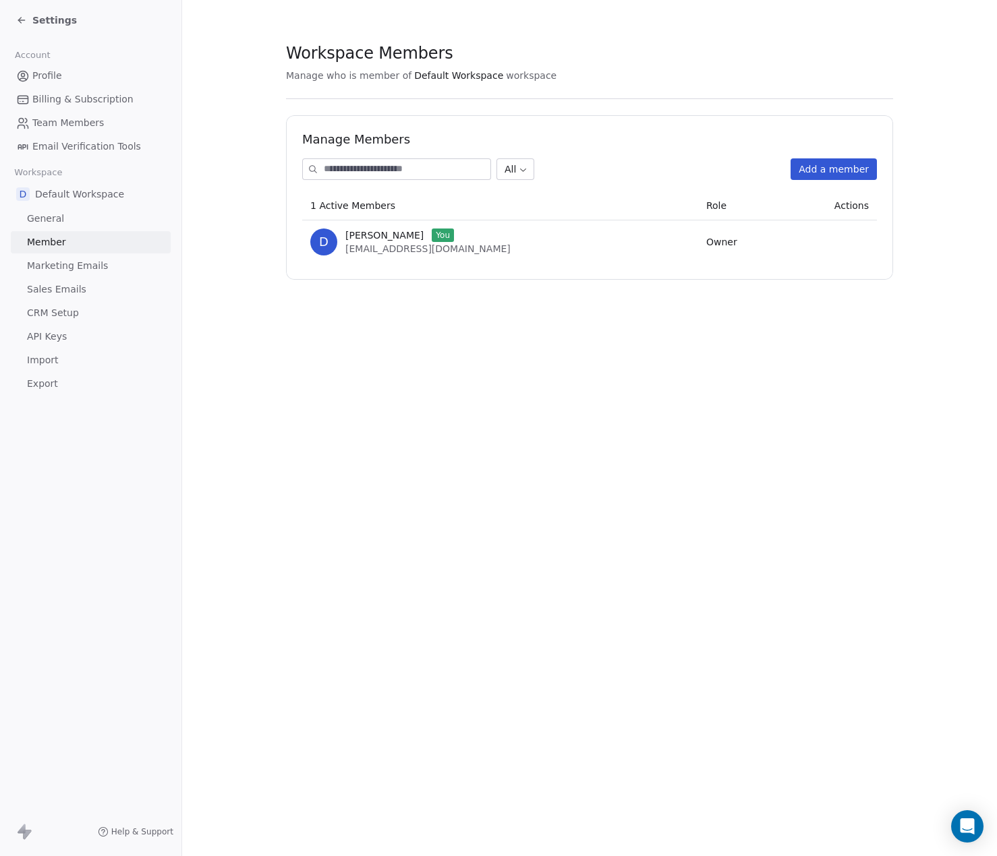
click at [68, 270] on span "Marketing Emails" at bounding box center [67, 266] width 81 height 14
